Goal: Task Accomplishment & Management: Use online tool/utility

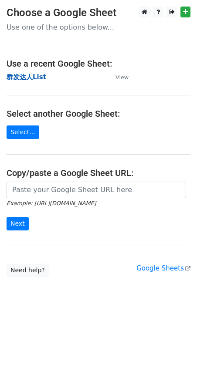
drag, startPoint x: 33, startPoint y: 77, endPoint x: 20, endPoint y: 73, distance: 13.6
click at [32, 77] on strong "群发达人List" at bounding box center [27, 77] width 40 height 8
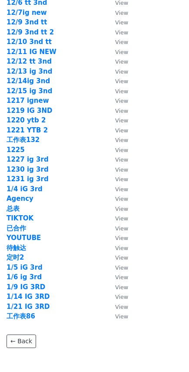
scroll to position [1194, 0]
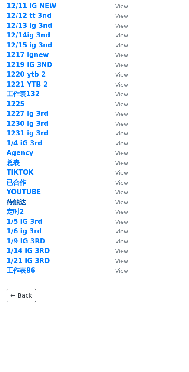
click at [20, 202] on strong "待触达" at bounding box center [17, 202] width 20 height 8
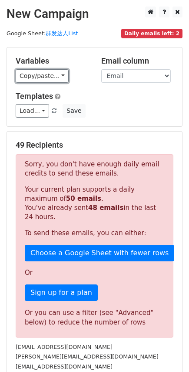
drag, startPoint x: 43, startPoint y: 77, endPoint x: 43, endPoint y: 84, distance: 7.0
click at [43, 77] on link "Copy/paste..." at bounding box center [42, 75] width 53 height 13
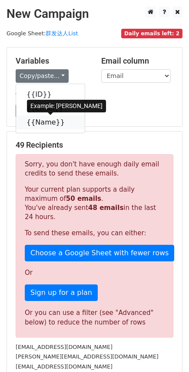
click at [47, 119] on link "{{Name}}" at bounding box center [50, 122] width 69 height 14
